Goal: Information Seeking & Learning: Learn about a topic

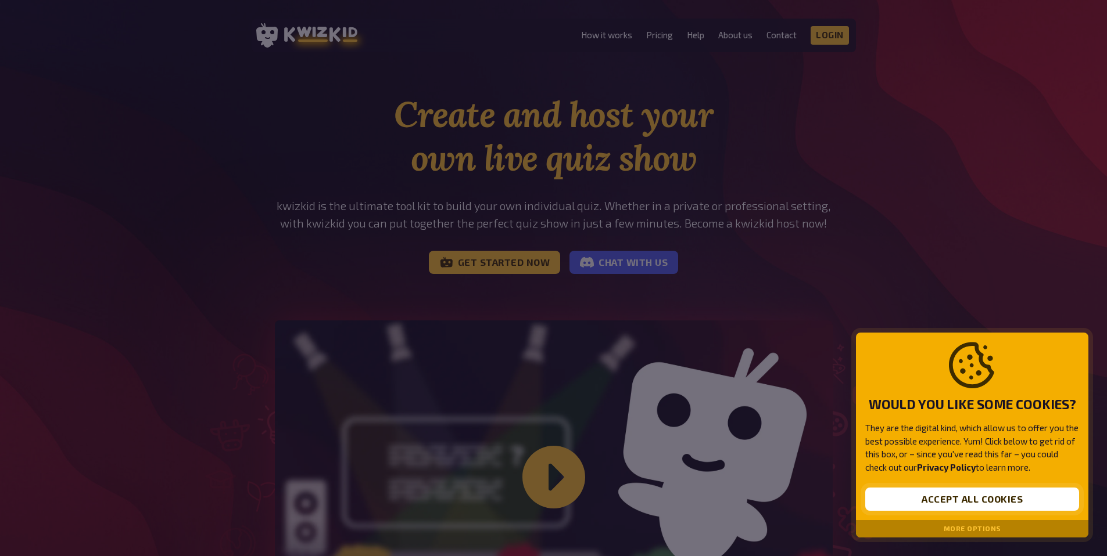
click at [954, 503] on button "Accept all cookies" at bounding box center [972, 499] width 214 height 23
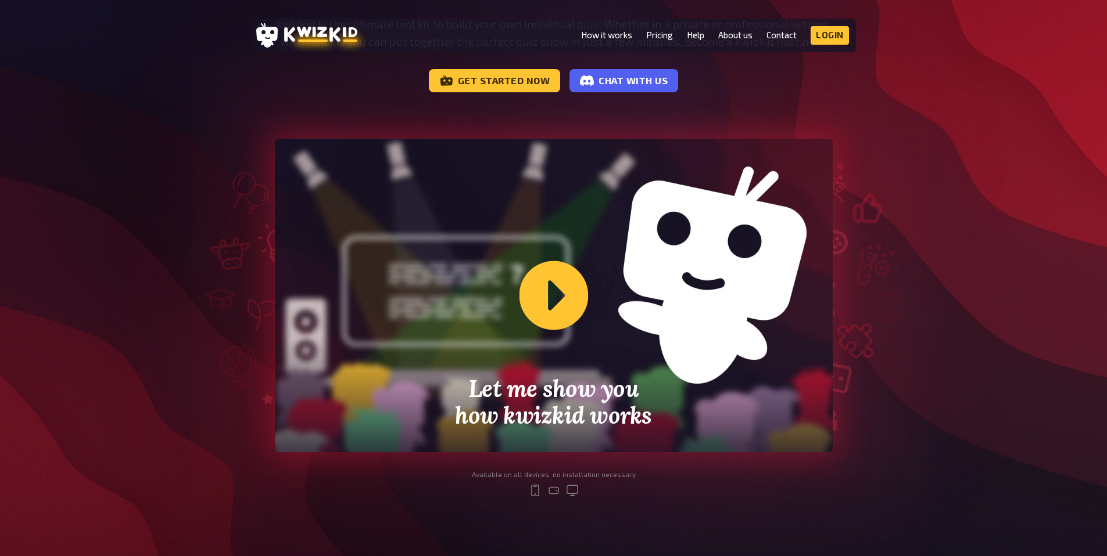
scroll to position [189, 0]
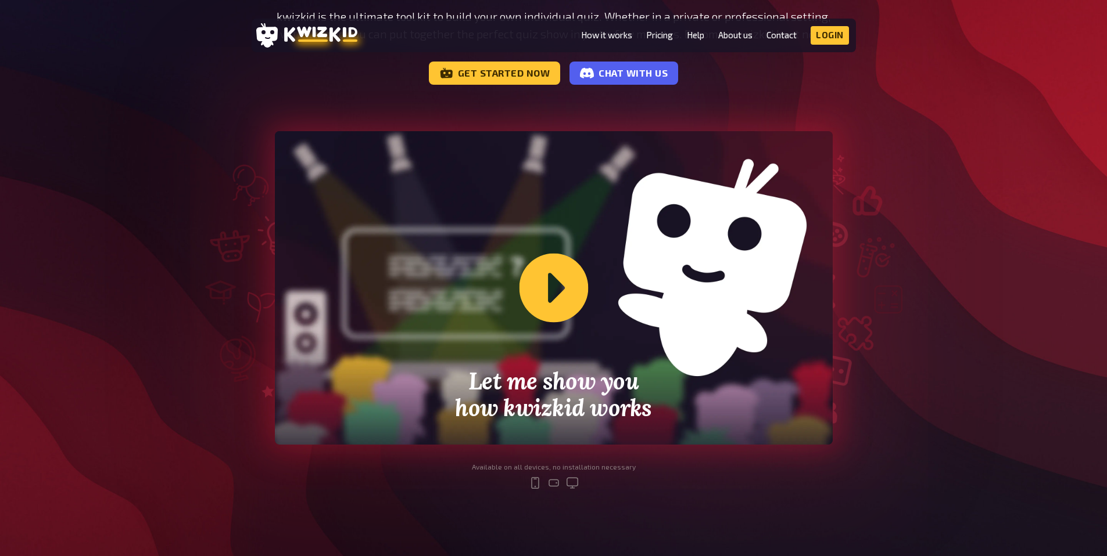
click at [584, 299] on div "Let me show you how kwizkid works" at bounding box center [554, 288] width 558 height 314
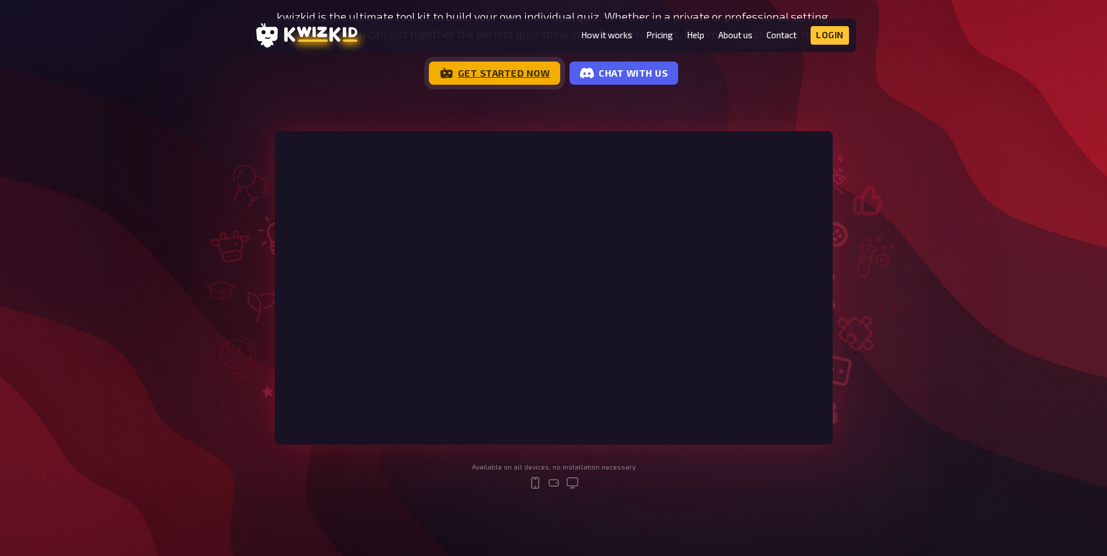
click at [517, 71] on link "Get started now" at bounding box center [495, 73] width 132 height 23
click at [662, 36] on link "Pricing" at bounding box center [659, 35] width 27 height 10
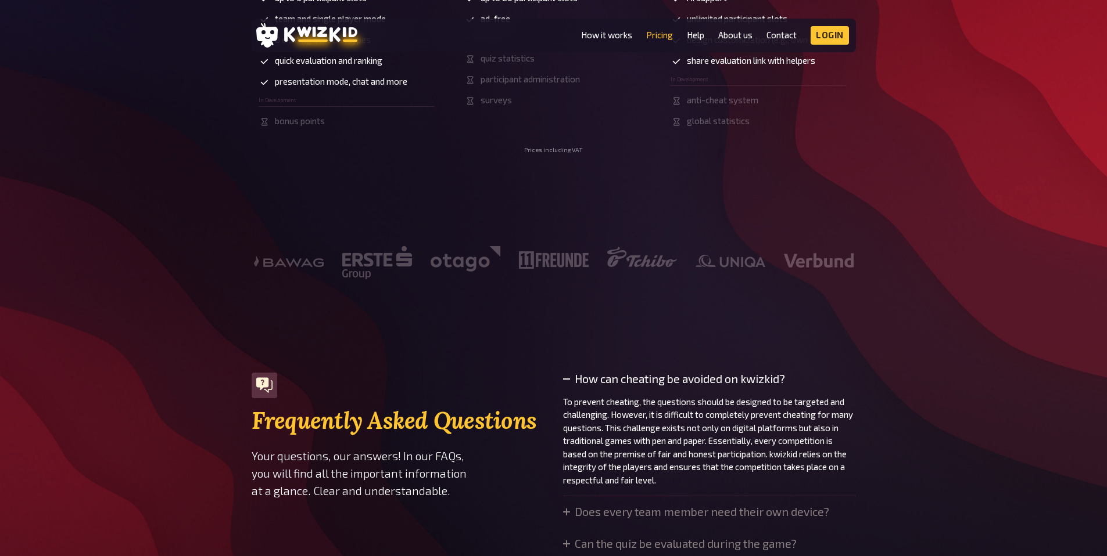
scroll to position [531, 0]
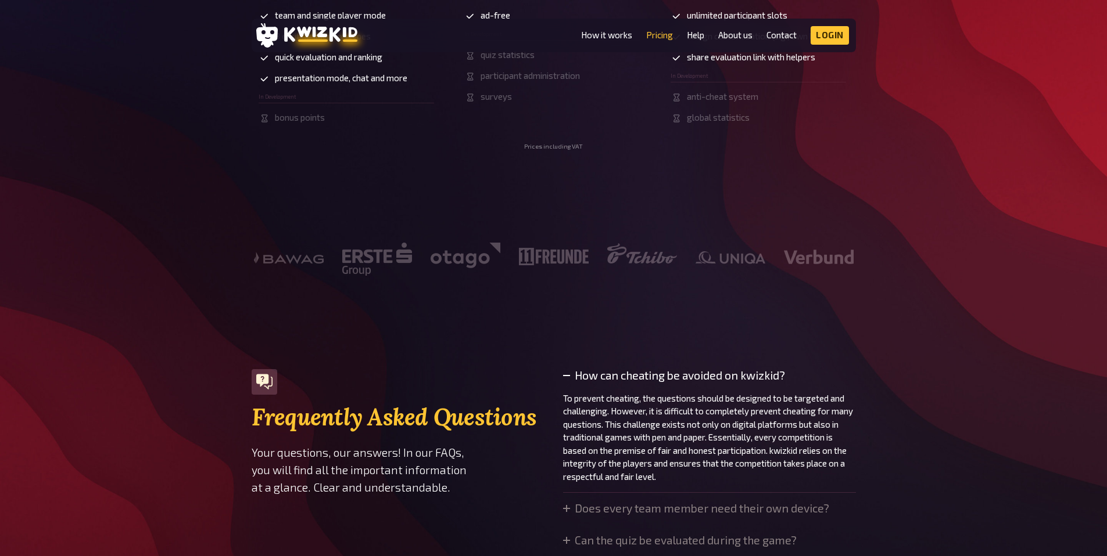
click at [308, 260] on div at bounding box center [554, 260] width 604 height 34
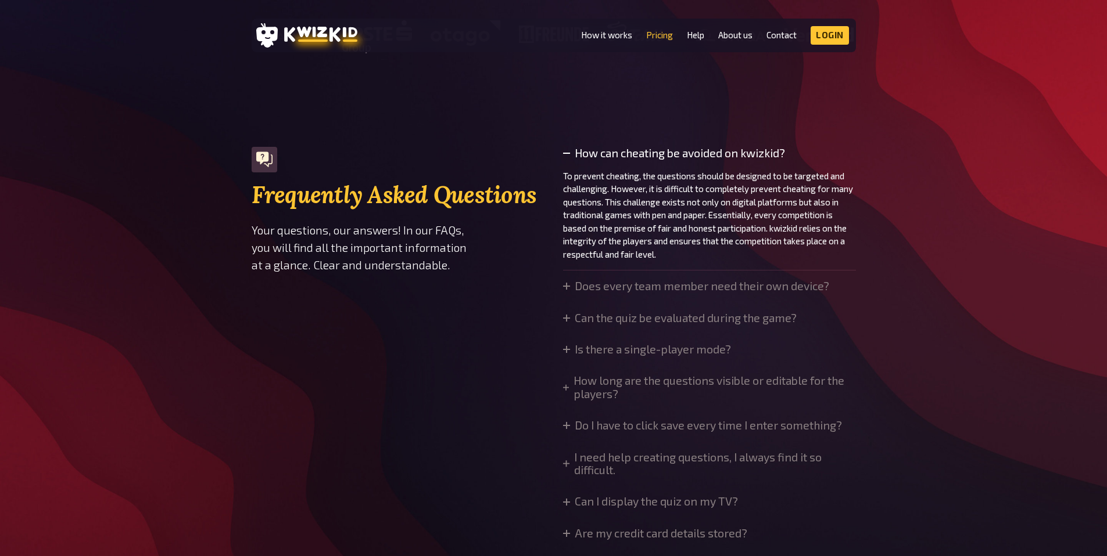
scroll to position [834, 0]
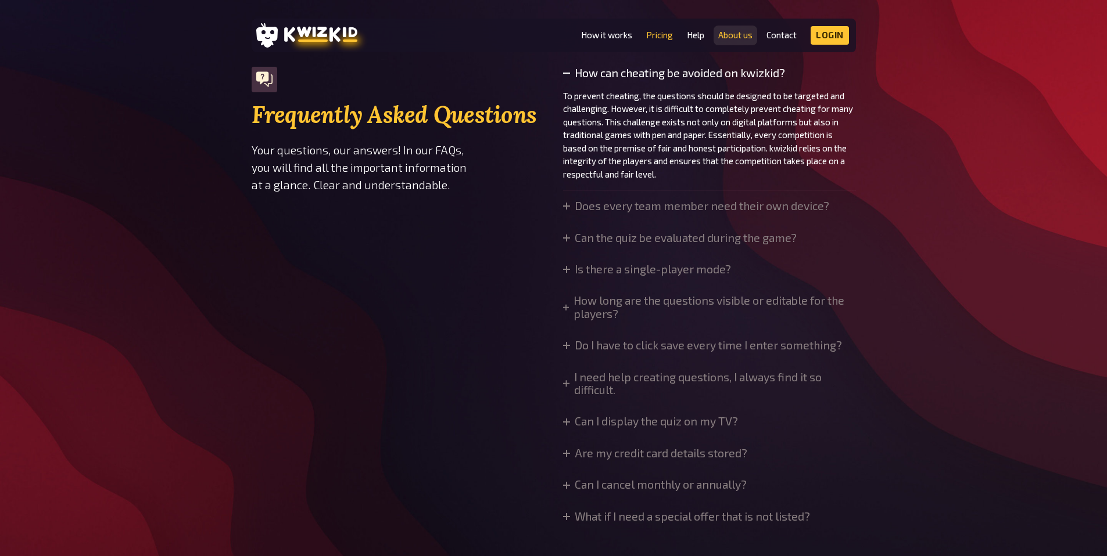
click at [735, 36] on link "About us" at bounding box center [735, 35] width 34 height 10
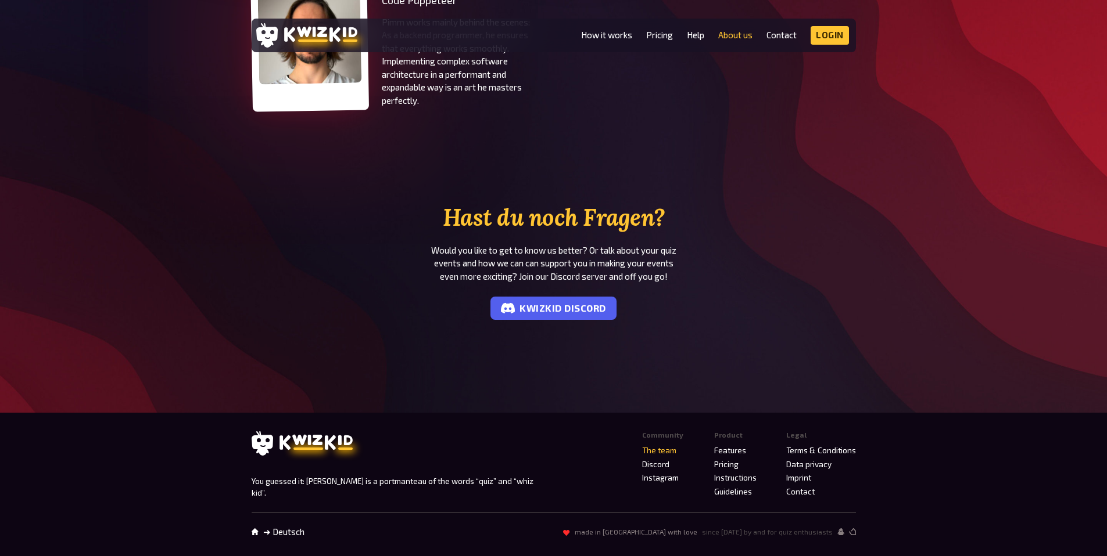
scroll to position [849, 0]
click at [591, 306] on link "kwizkid Discord" at bounding box center [553, 308] width 126 height 23
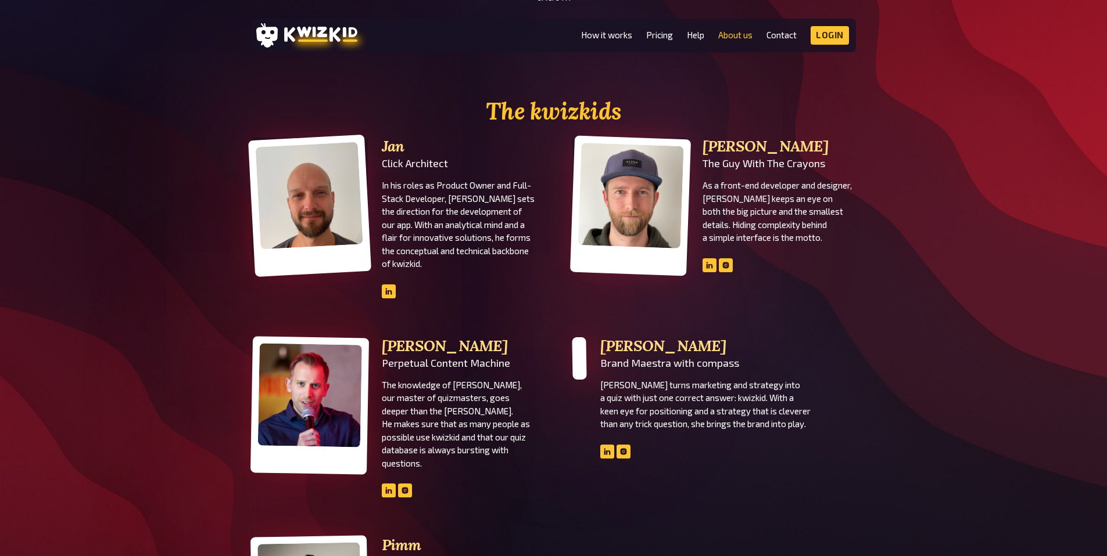
scroll to position [267, 0]
